Goal: Understand process/instructions

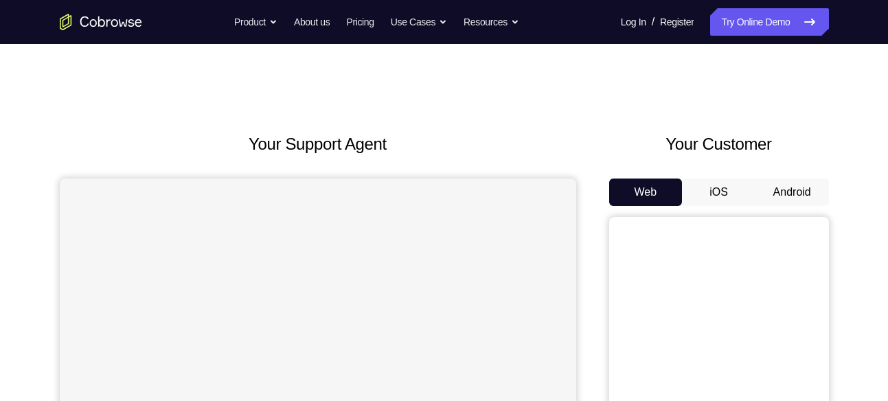
click at [785, 184] on button "Android" at bounding box center [793, 192] width 74 height 27
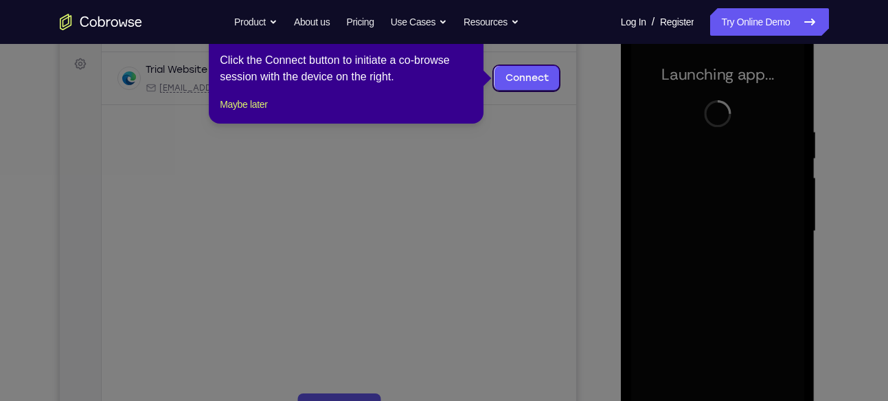
scroll to position [199, 0]
click at [262, 112] on button "Maybe later" at bounding box center [243, 103] width 47 height 16
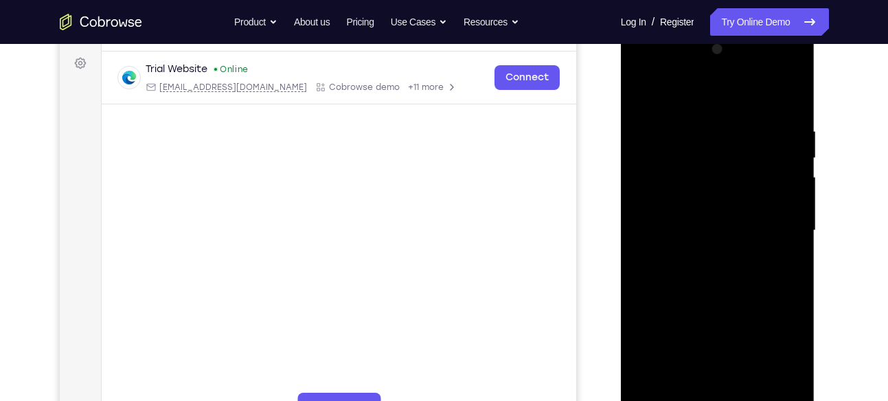
scroll to position [253, 0]
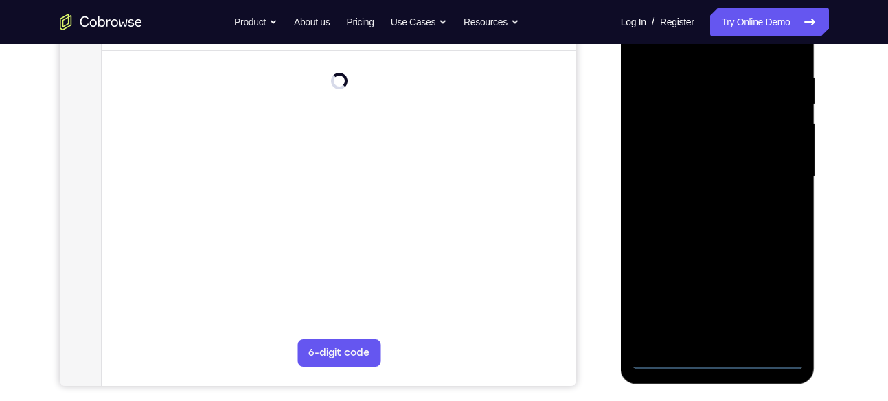
click at [725, 357] on div at bounding box center [717, 177] width 173 height 385
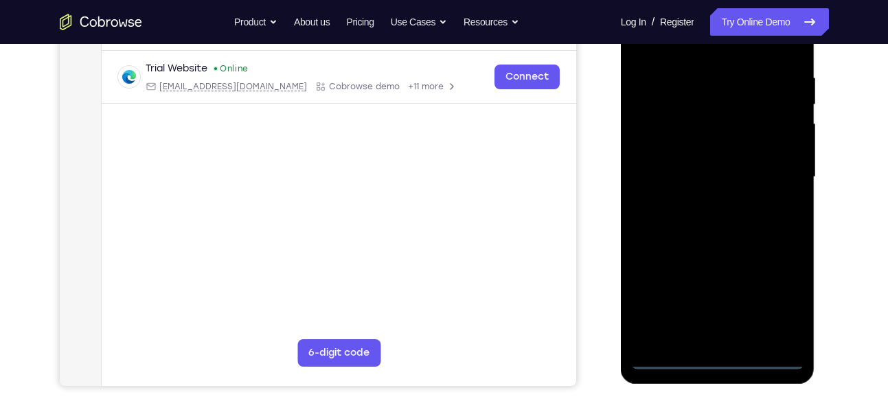
click at [784, 309] on div at bounding box center [717, 177] width 173 height 385
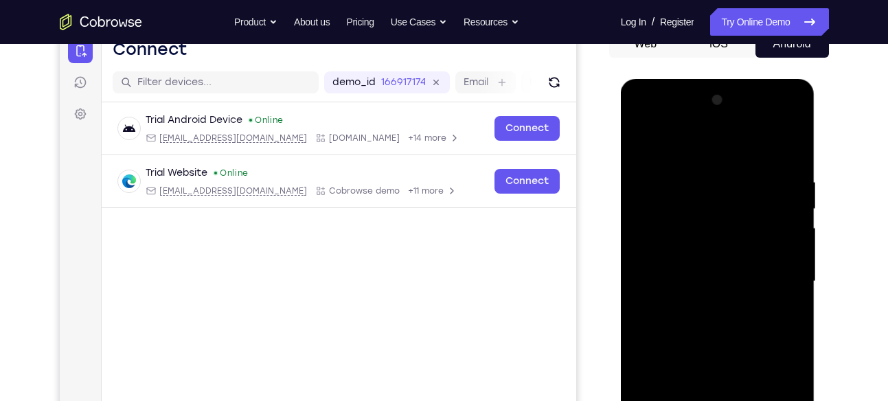
scroll to position [148, 0]
click at [743, 158] on div at bounding box center [717, 282] width 173 height 385
click at [768, 282] on div at bounding box center [717, 282] width 173 height 385
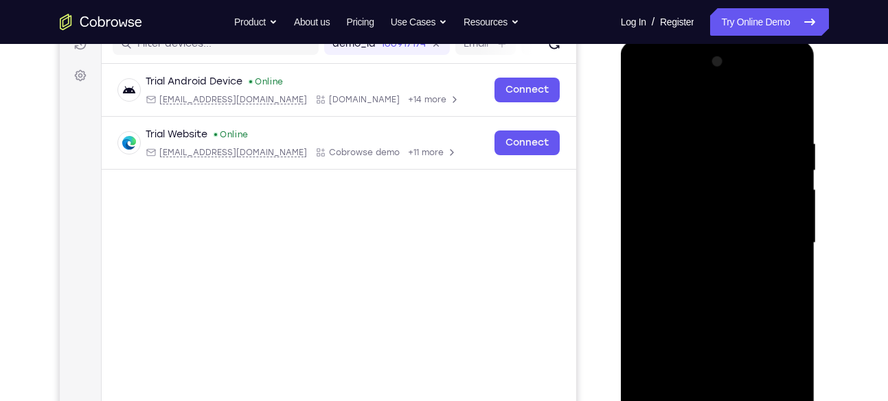
scroll to position [188, 0]
click at [701, 262] on div at bounding box center [717, 241] width 173 height 385
click at [716, 228] on div at bounding box center [717, 241] width 173 height 385
click at [708, 217] on div at bounding box center [717, 241] width 173 height 385
click at [703, 243] on div at bounding box center [717, 241] width 173 height 385
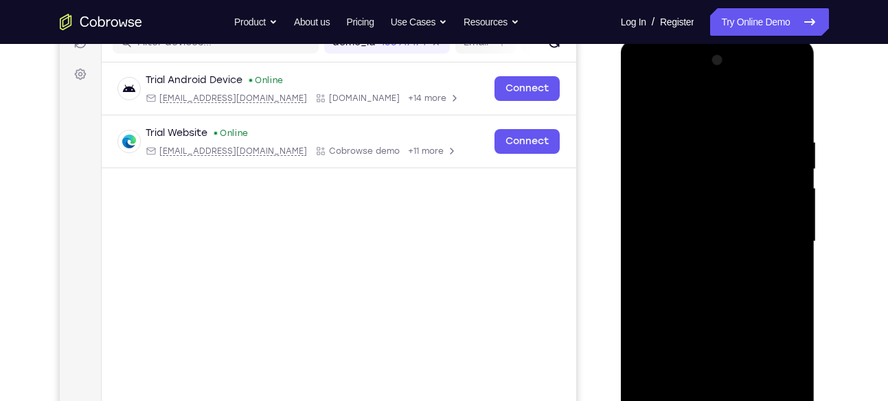
click at [681, 293] on div at bounding box center [717, 241] width 173 height 385
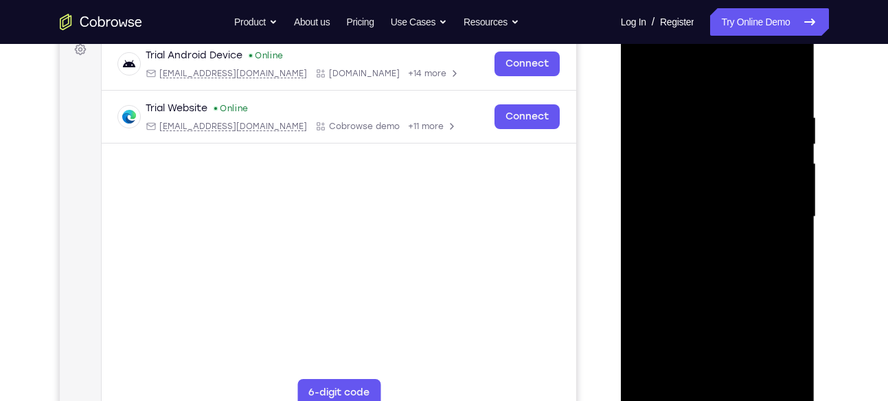
click at [738, 282] on div at bounding box center [717, 217] width 173 height 385
click at [788, 82] on div at bounding box center [717, 217] width 173 height 385
click at [795, 78] on div at bounding box center [717, 217] width 173 height 385
click at [683, 178] on div at bounding box center [717, 217] width 173 height 385
click at [644, 80] on div at bounding box center [717, 217] width 173 height 385
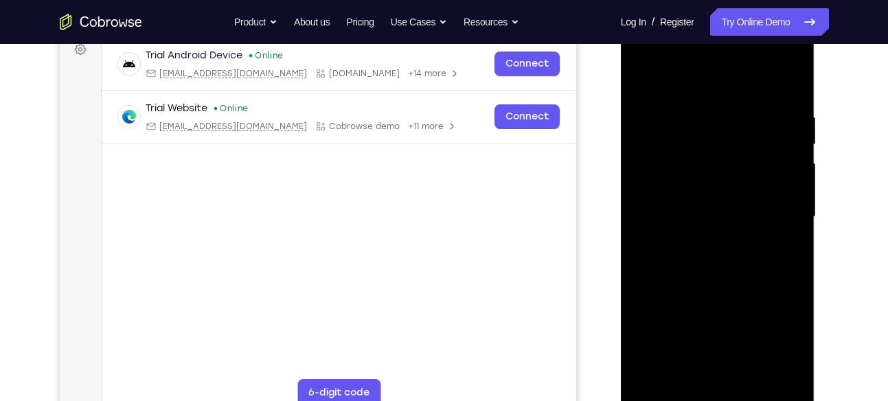
click at [653, 146] on div at bounding box center [717, 217] width 173 height 385
click at [640, 80] on div at bounding box center [717, 217] width 173 height 385
click at [646, 180] on div at bounding box center [717, 217] width 173 height 385
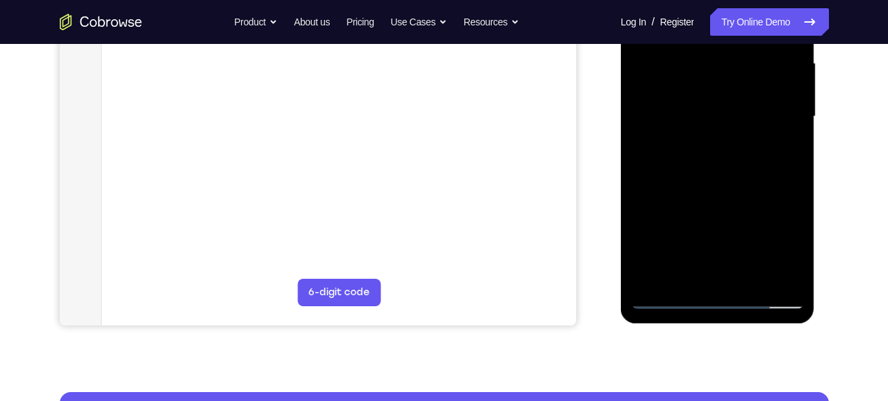
scroll to position [317, 0]
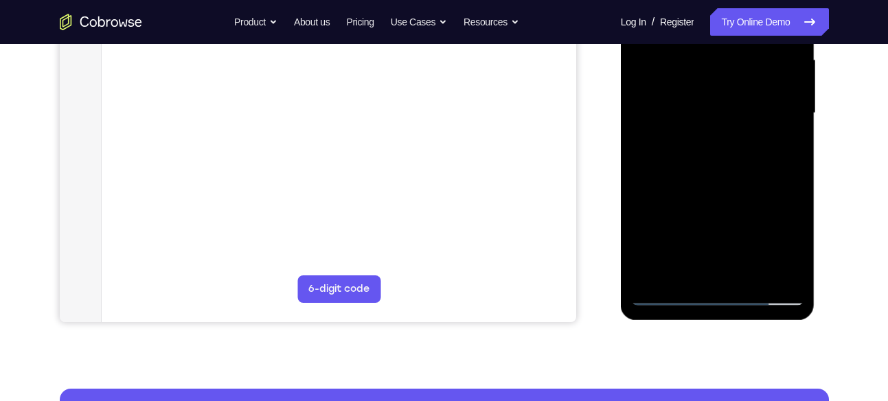
click at [751, 272] on div at bounding box center [717, 113] width 173 height 385
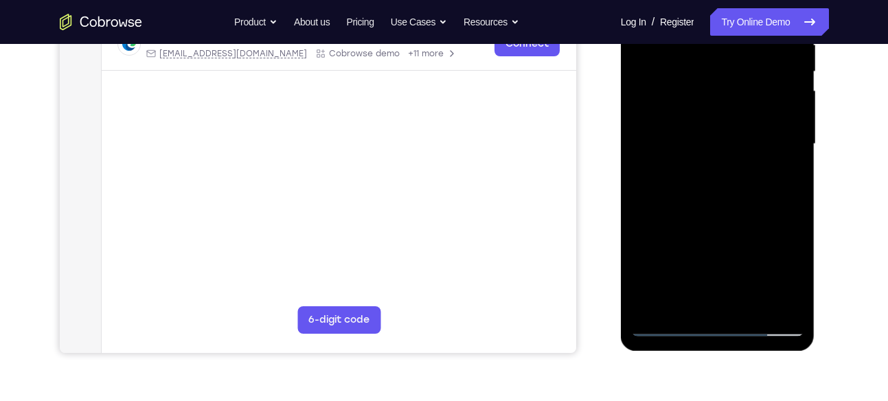
click at [756, 220] on div at bounding box center [717, 144] width 173 height 385
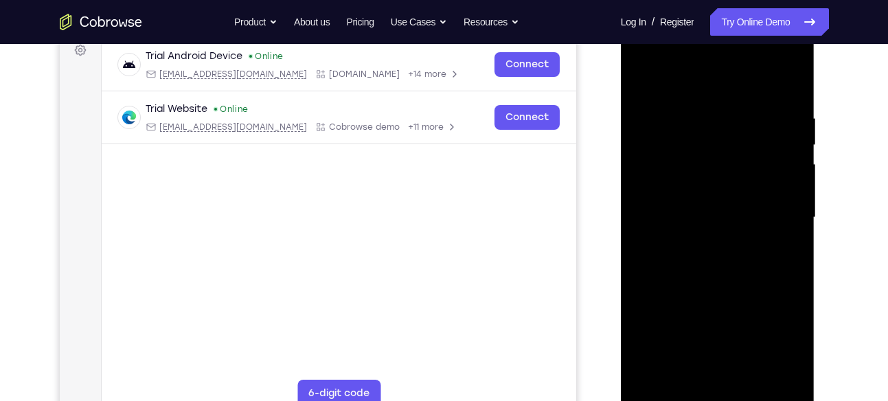
scroll to position [212, 0]
click at [643, 75] on div at bounding box center [717, 218] width 173 height 385
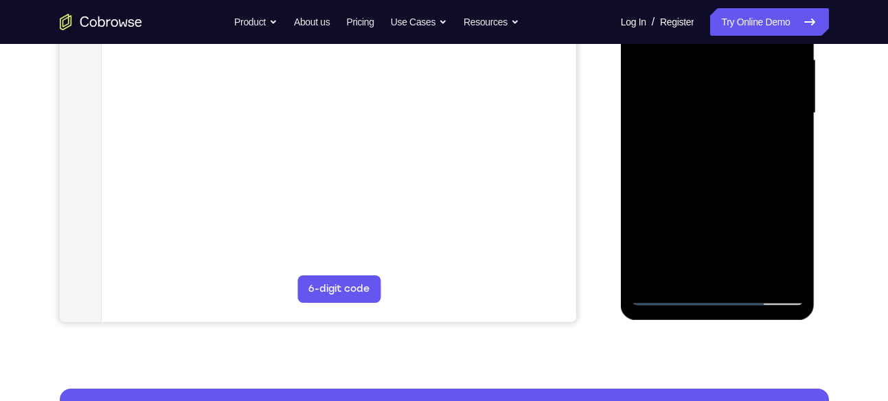
scroll to position [317, 0]
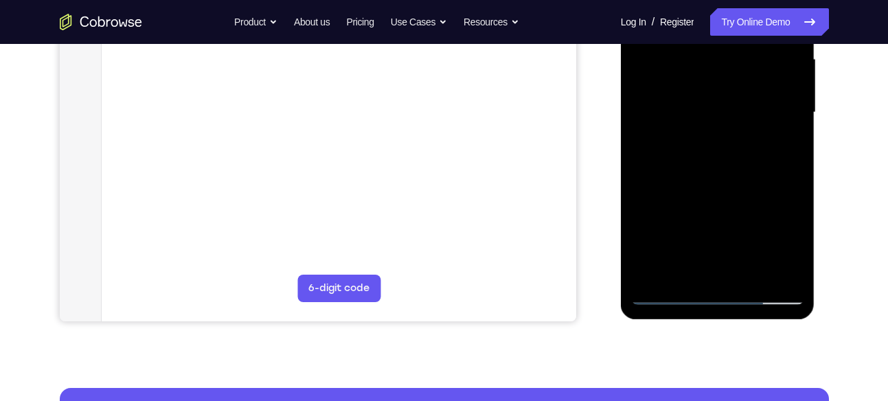
drag, startPoint x: 662, startPoint y: 207, endPoint x: 664, endPoint y: 93, distance: 113.3
click at [664, 93] on div at bounding box center [717, 112] width 173 height 385
drag, startPoint x: 668, startPoint y: 205, endPoint x: 681, endPoint y: 74, distance: 132.5
click at [681, 74] on div at bounding box center [717, 112] width 173 height 385
drag, startPoint x: 681, startPoint y: 215, endPoint x: 702, endPoint y: 93, distance: 123.4
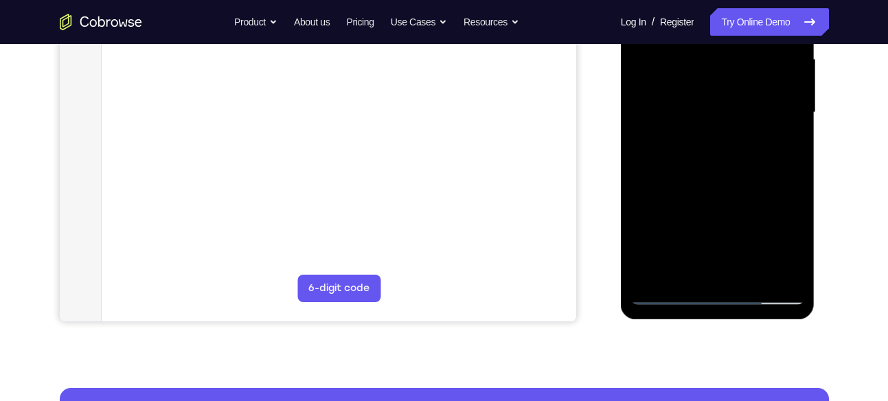
click at [702, 93] on div at bounding box center [717, 112] width 173 height 385
drag, startPoint x: 696, startPoint y: 231, endPoint x: 713, endPoint y: 139, distance: 94.3
click at [713, 139] on div at bounding box center [717, 112] width 173 height 385
drag, startPoint x: 721, startPoint y: 205, endPoint x: 734, endPoint y: 99, distance: 106.6
click at [734, 99] on div at bounding box center [717, 112] width 173 height 385
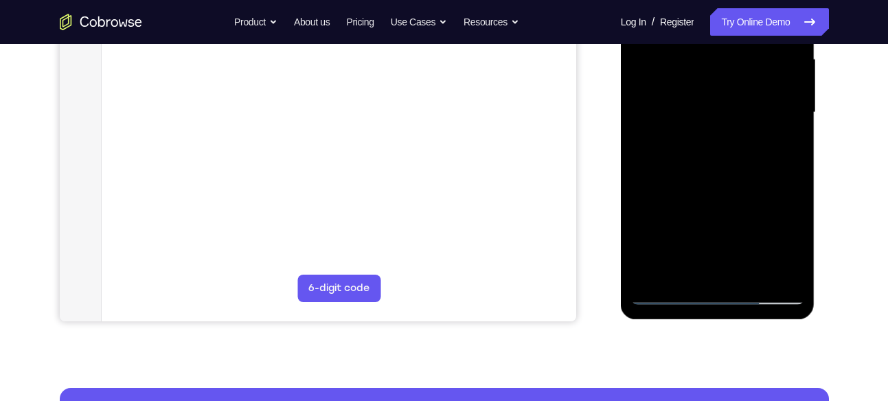
click at [743, 271] on div at bounding box center [717, 112] width 173 height 385
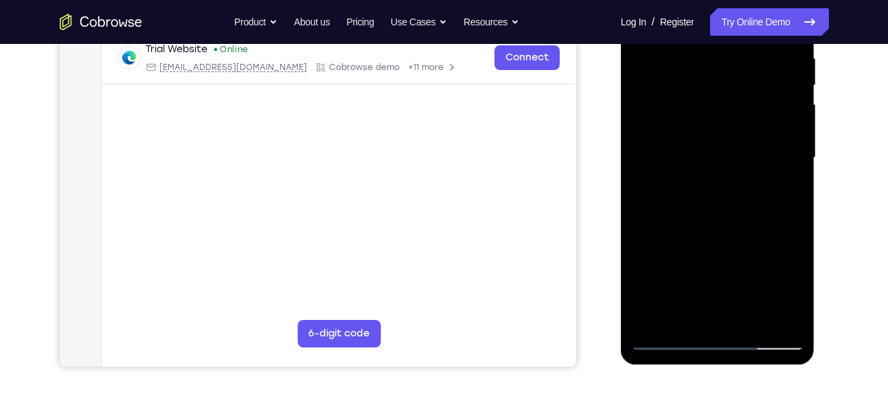
scroll to position [271, 0]
click at [729, 180] on div at bounding box center [717, 158] width 173 height 385
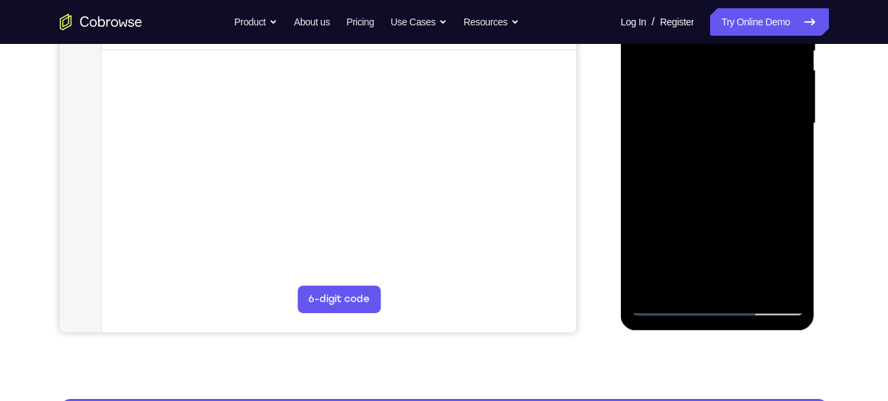
scroll to position [310, 0]
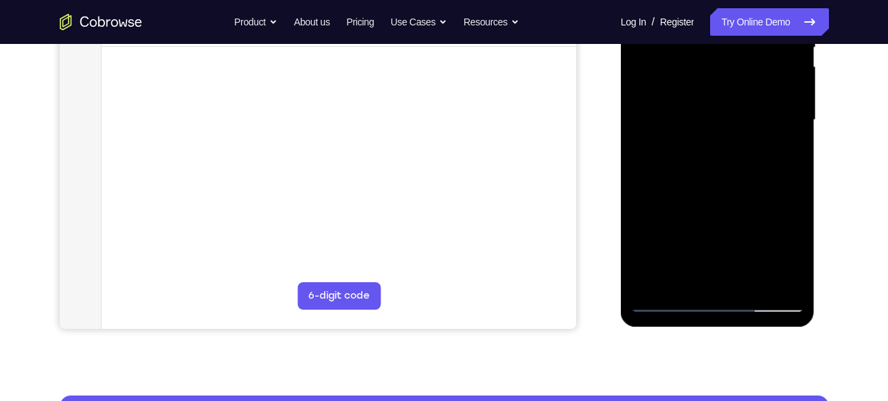
click at [706, 280] on div at bounding box center [717, 120] width 173 height 385
click at [787, 249] on div at bounding box center [717, 120] width 173 height 385
click at [782, 155] on div at bounding box center [717, 120] width 173 height 385
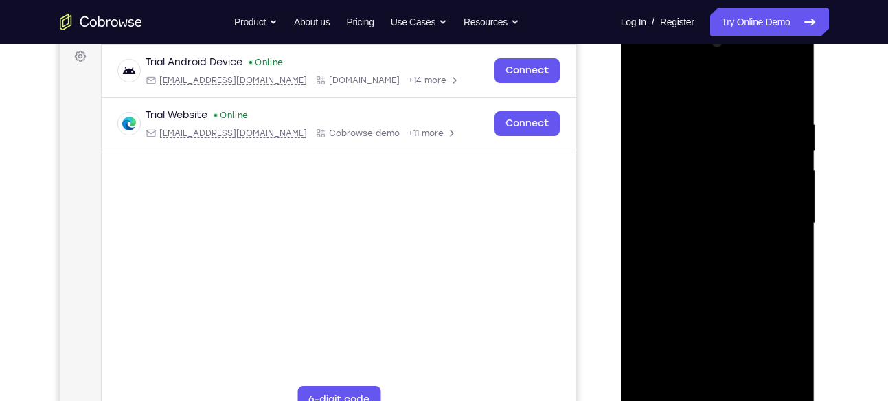
scroll to position [203, 0]
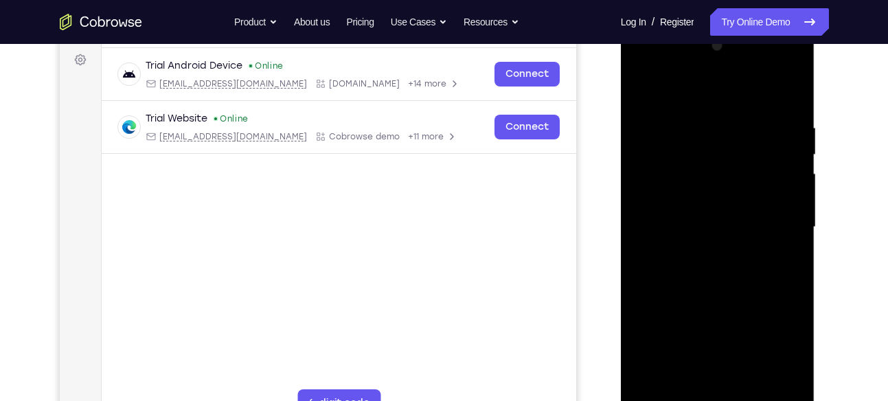
click at [644, 89] on div at bounding box center [717, 227] width 173 height 385
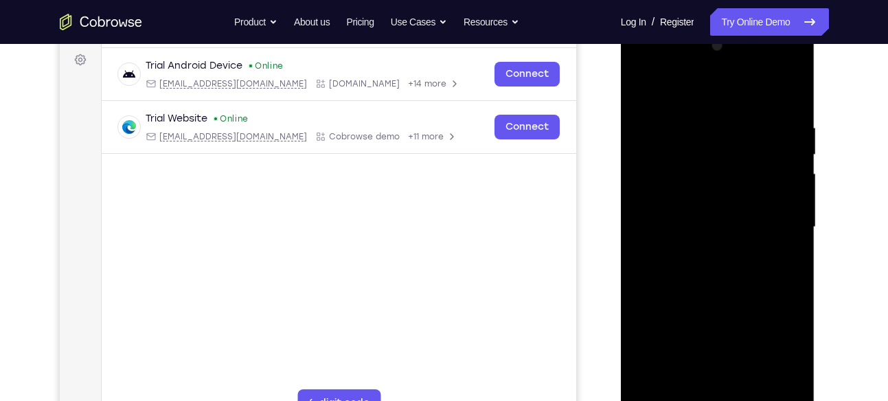
click at [644, 89] on div at bounding box center [717, 227] width 173 height 385
drag, startPoint x: 708, startPoint y: 221, endPoint x: 727, endPoint y: 309, distance: 89.9
click at [727, 309] on div at bounding box center [717, 227] width 173 height 385
click at [738, 135] on div at bounding box center [717, 227] width 173 height 385
click at [776, 167] on div at bounding box center [717, 227] width 173 height 385
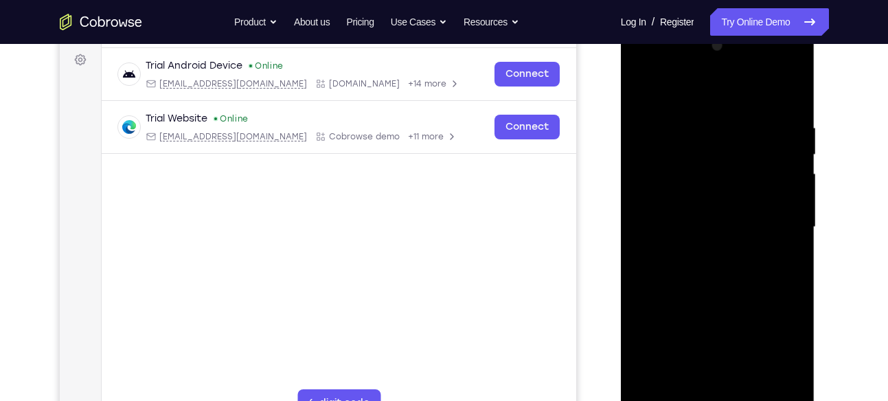
click at [776, 167] on div at bounding box center [717, 227] width 173 height 385
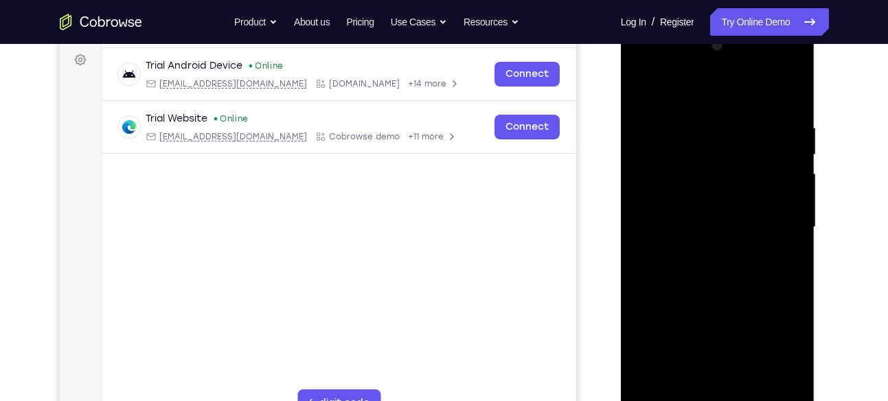
click at [776, 167] on div at bounding box center [717, 227] width 173 height 385
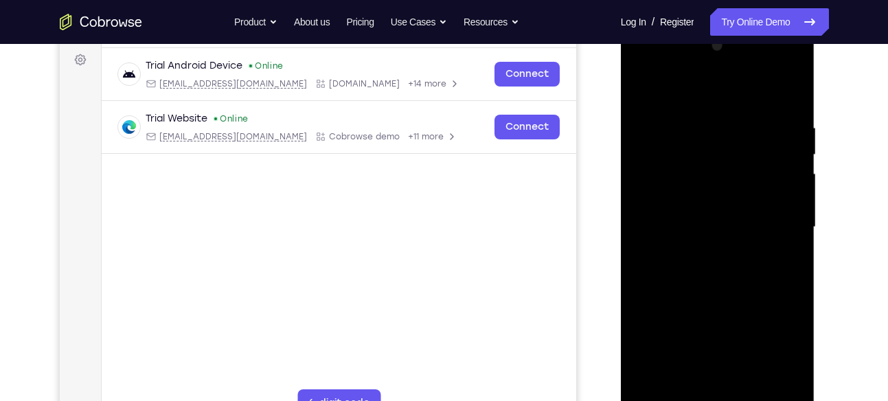
click at [776, 167] on div at bounding box center [717, 227] width 173 height 385
click at [787, 93] on div at bounding box center [717, 227] width 173 height 385
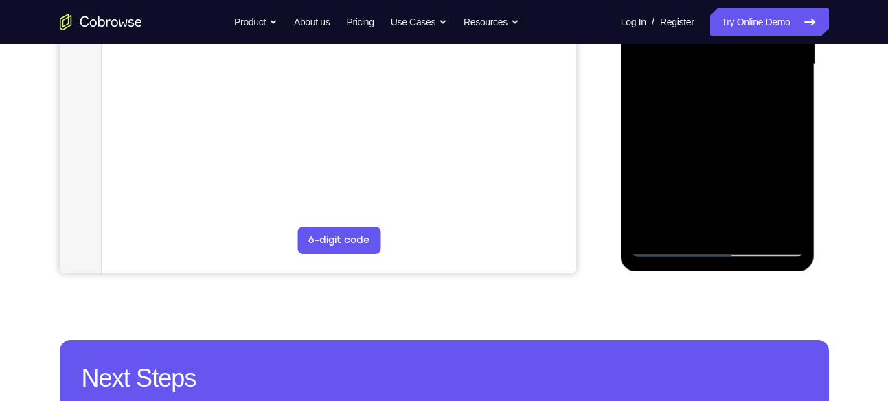
scroll to position [368, 0]
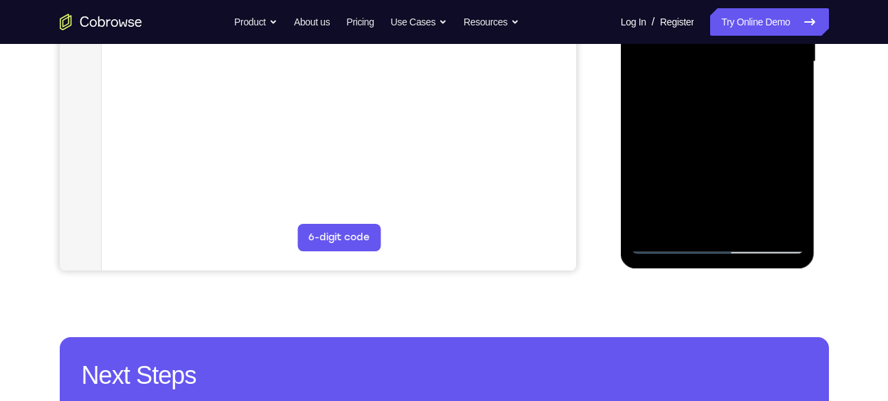
click at [650, 221] on div at bounding box center [717, 61] width 173 height 385
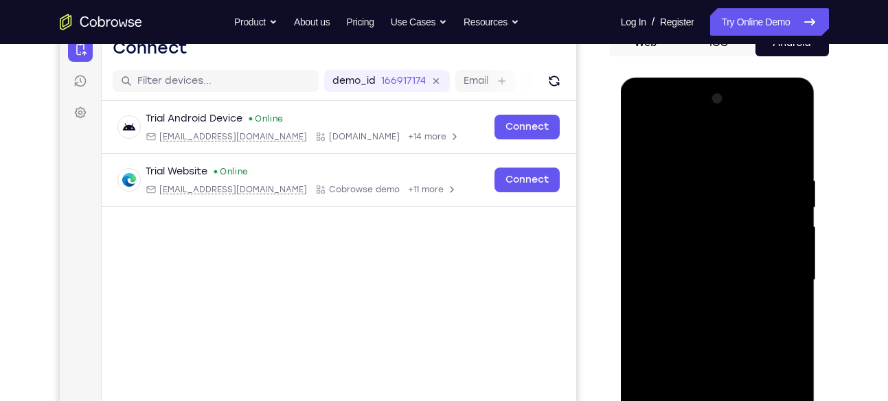
scroll to position [142, 0]
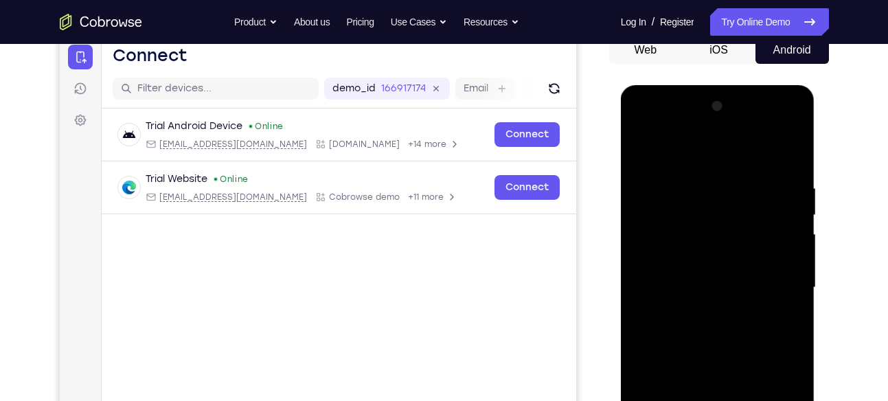
click at [791, 128] on div at bounding box center [717, 287] width 173 height 385
click at [688, 189] on div at bounding box center [717, 287] width 173 height 385
click at [650, 157] on div at bounding box center [717, 287] width 173 height 385
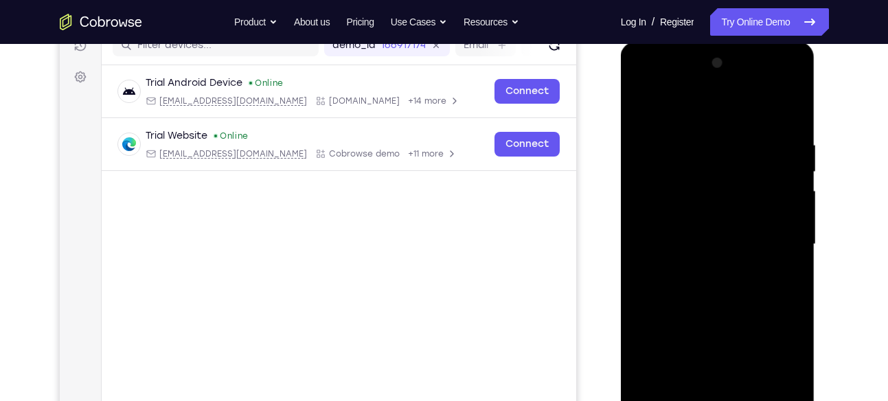
scroll to position [266, 0]
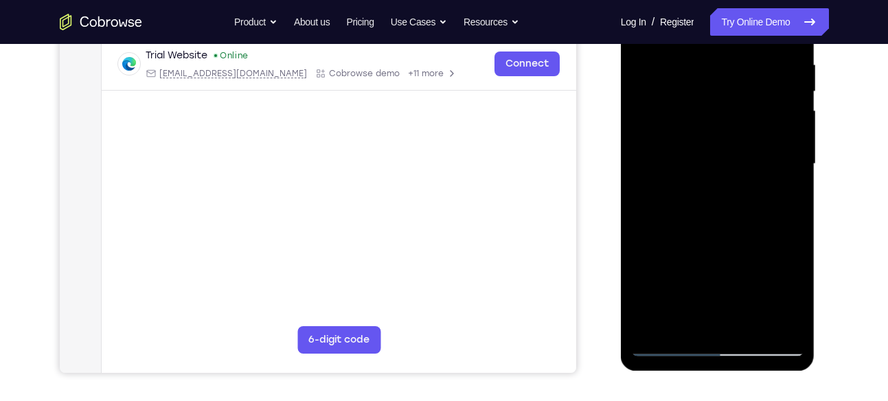
drag, startPoint x: 717, startPoint y: 275, endPoint x: 734, endPoint y: 137, distance: 139.1
click at [734, 137] on div at bounding box center [717, 164] width 173 height 385
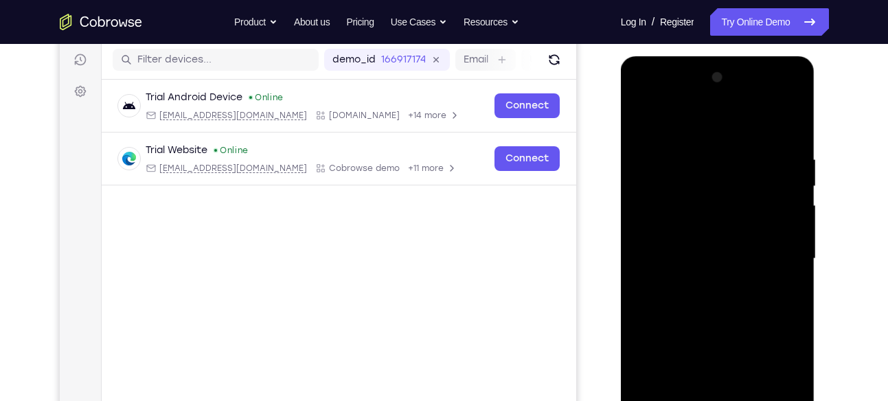
scroll to position [169, 0]
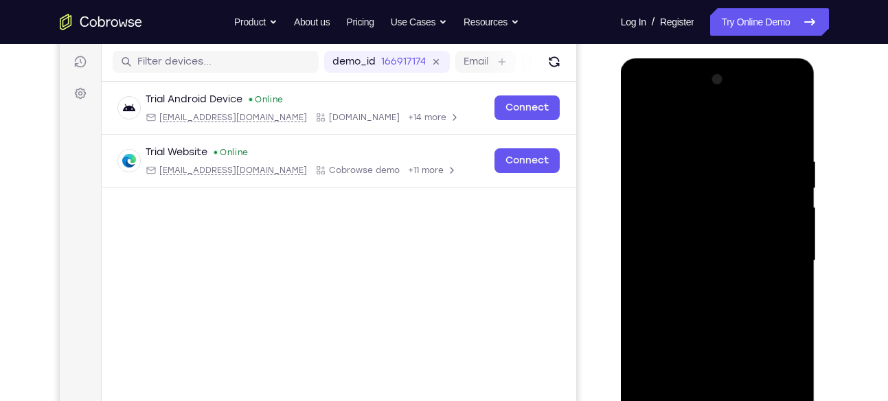
click at [644, 118] on div at bounding box center [717, 261] width 173 height 385
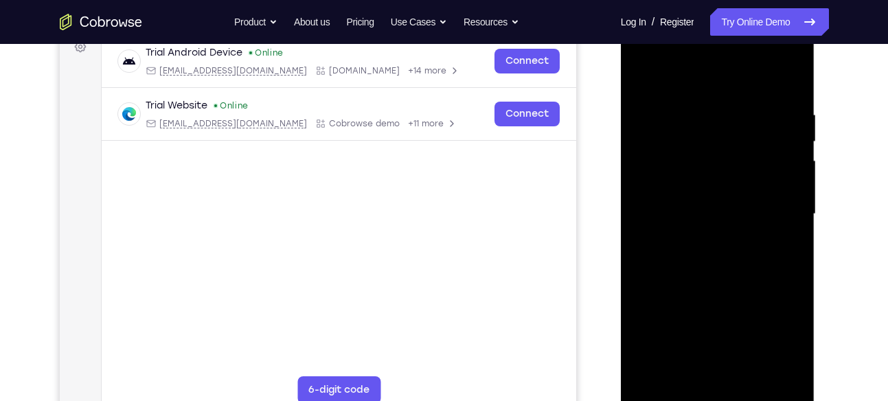
scroll to position [217, 0]
click at [645, 181] on div at bounding box center [717, 213] width 173 height 385
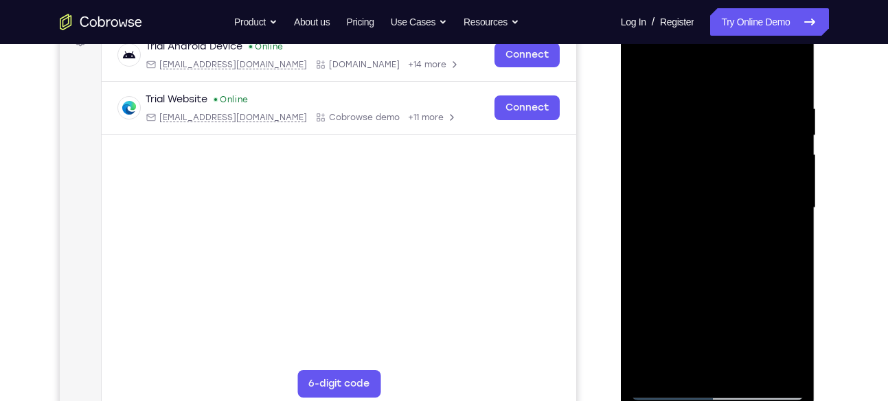
scroll to position [221, 0]
click at [793, 74] on div at bounding box center [717, 208] width 173 height 385
click at [651, 72] on div at bounding box center [717, 208] width 173 height 385
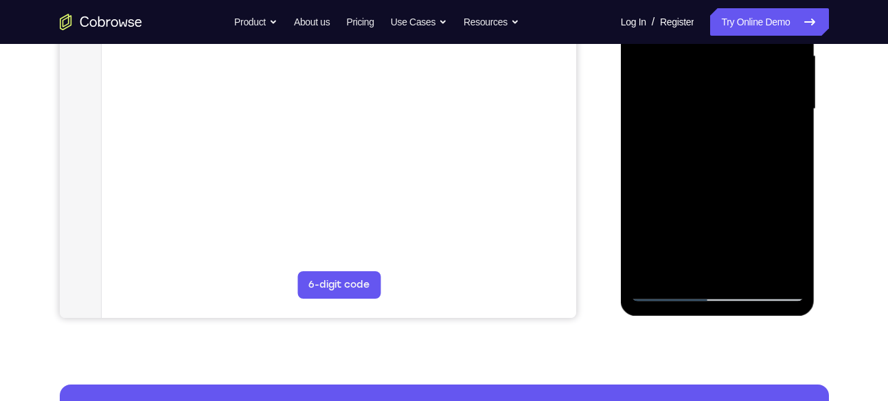
click at [653, 282] on div at bounding box center [717, 109] width 173 height 385
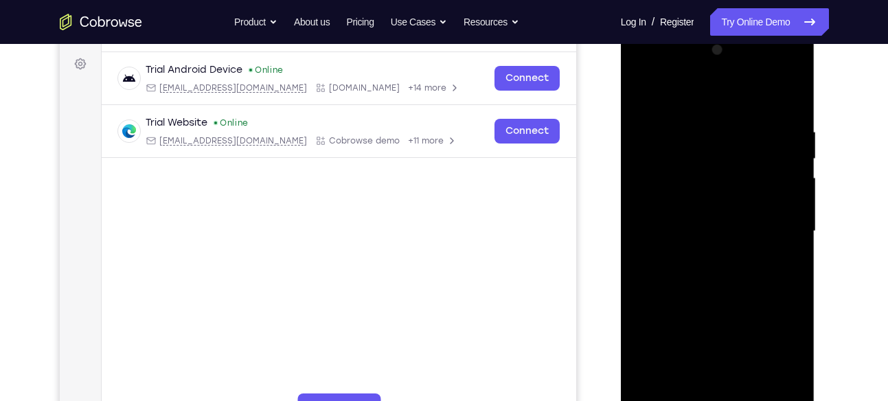
scroll to position [201, 0]
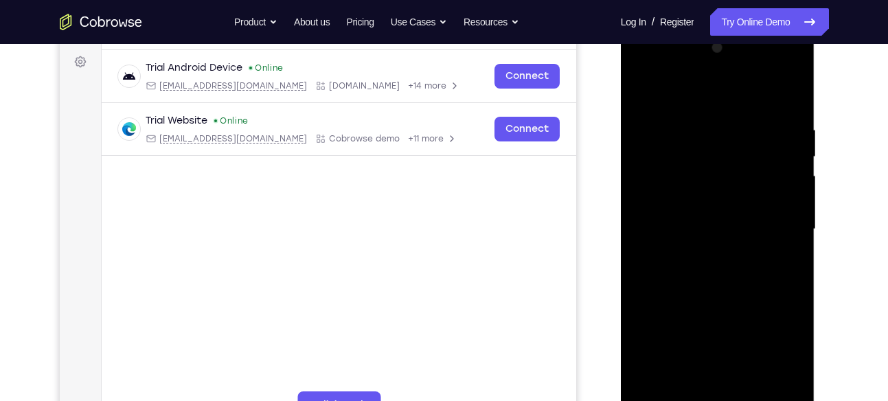
click at [797, 83] on div at bounding box center [717, 229] width 173 height 385
click at [796, 87] on div at bounding box center [717, 229] width 173 height 385
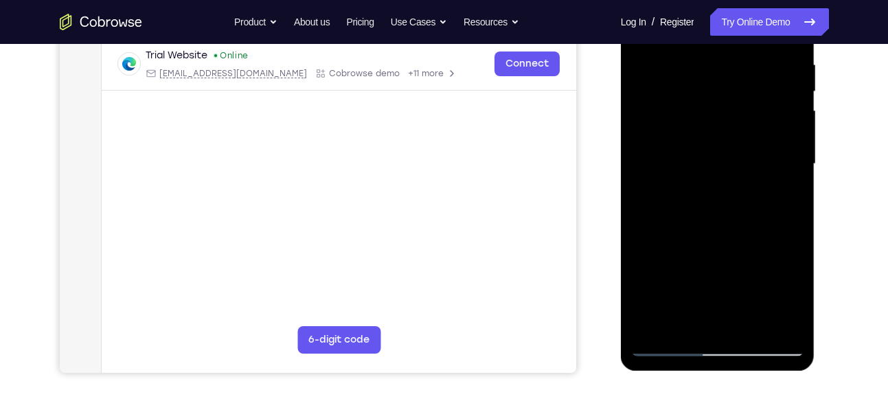
scroll to position [267, 0]
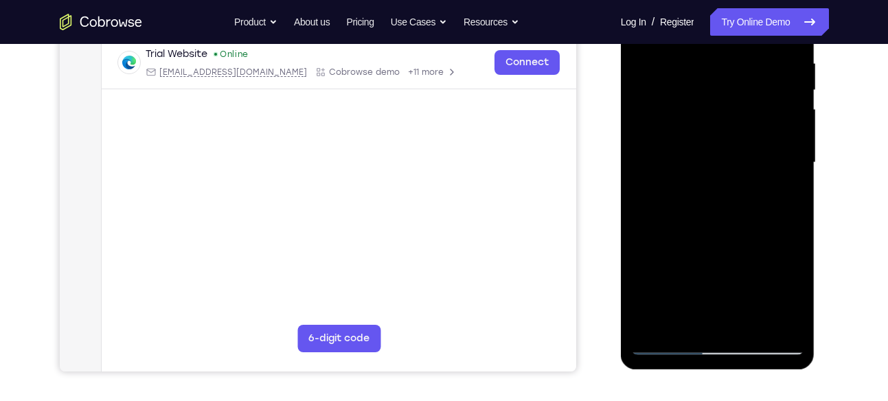
click at [662, 137] on div at bounding box center [717, 162] width 173 height 385
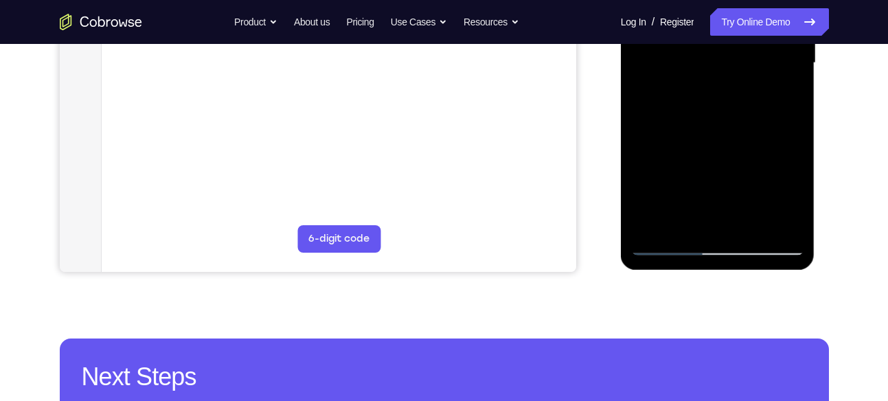
scroll to position [368, 0]
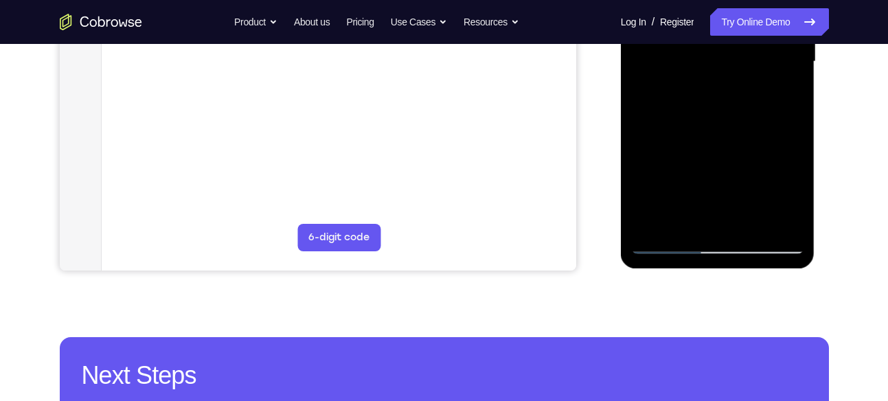
click at [662, 222] on div at bounding box center [717, 61] width 173 height 385
